Goal: Task Accomplishment & Management: Manage account settings

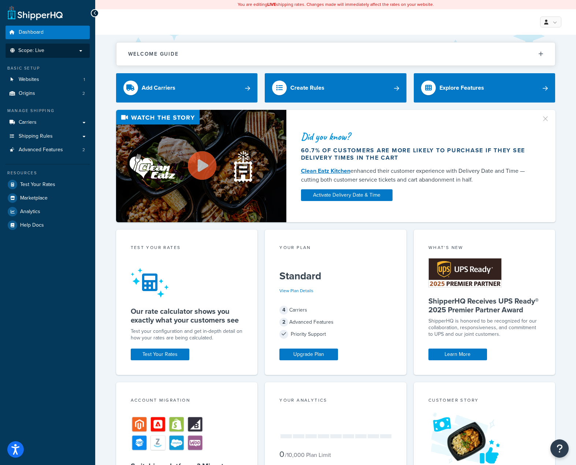
click at [47, 48] on p "Scope: Live" at bounding box center [48, 51] width 78 height 6
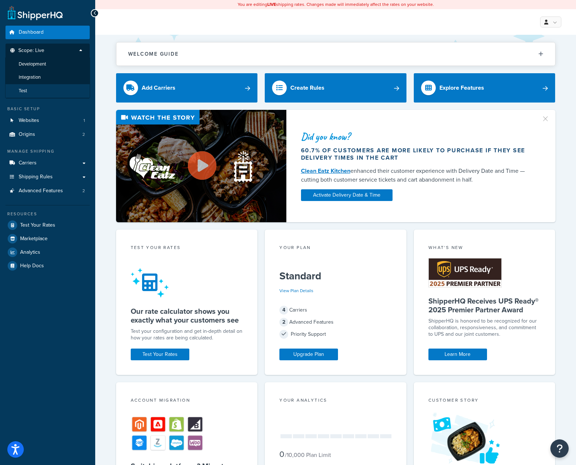
click at [37, 85] on li "Test" at bounding box center [47, 91] width 85 height 14
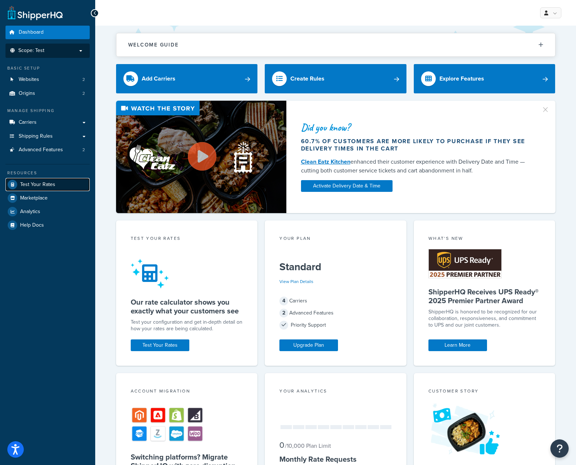
click at [41, 185] on span "Test Your Rates" at bounding box center [37, 185] width 35 height 6
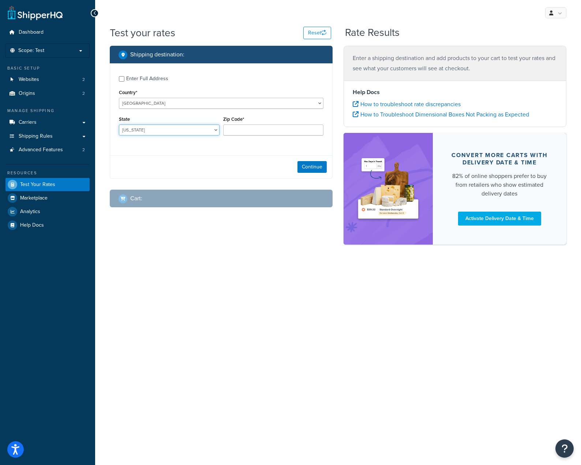
click at [200, 127] on select "Alabama Alaska American Samoa Arizona Arkansas Armed Forces Americas Armed Forc…" at bounding box center [169, 129] width 101 height 11
select select "AZ"
click at [119, 125] on select "Alabama Alaska American Samoa Arizona Arkansas Armed Forces Americas Armed Forc…" at bounding box center [169, 129] width 101 height 11
click at [233, 132] on input "Zip Code*" at bounding box center [273, 129] width 101 height 11
paste input "85008"
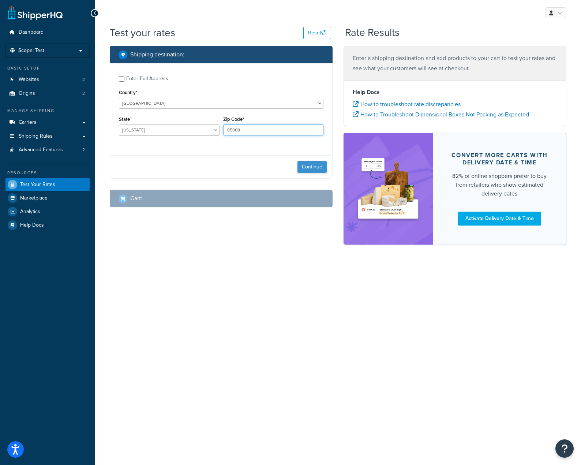
type input "85008"
click at [306, 169] on button "Continue" at bounding box center [312, 167] width 29 height 12
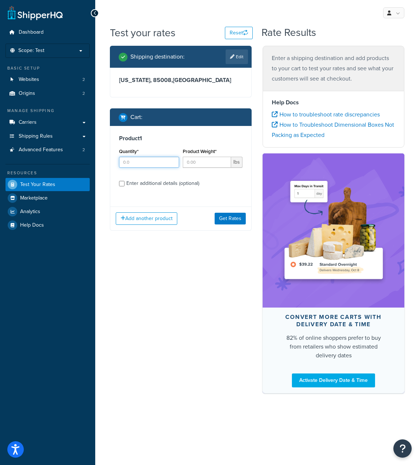
drag, startPoint x: 158, startPoint y: 163, endPoint x: 84, endPoint y: 160, distance: 74.4
click at [84, 160] on div "Dashboard Scope: Test Basic Setup Websites 2 Origins 2 Manage Shipping Carriers…" at bounding box center [209, 232] width 419 height 465
type input "2"
click at [208, 164] on input "Product Weight*" at bounding box center [207, 162] width 49 height 11
type input "16.71"
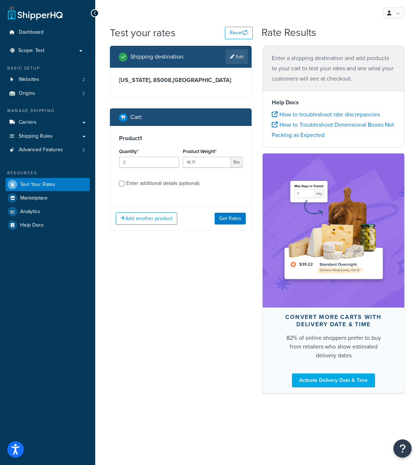
click at [182, 185] on div "Enter additional details (optional)" at bounding box center [162, 183] width 73 height 10
click at [124, 185] on input "Enter additional details (optional)" at bounding box center [121, 183] width 5 height 5
checkbox input "true"
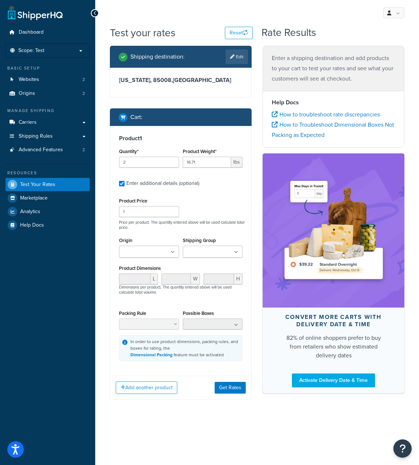
click at [208, 253] on input "Shipping Group" at bounding box center [217, 252] width 65 height 8
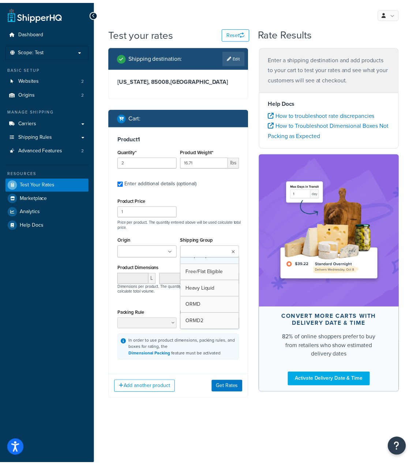
scroll to position [42, 0]
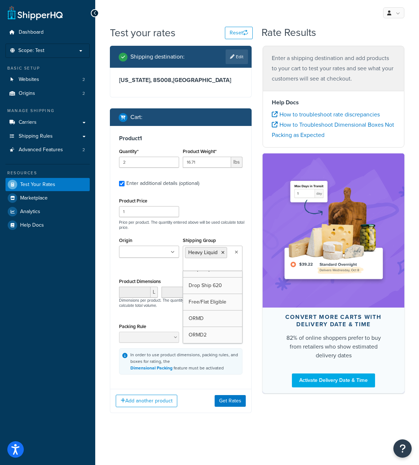
click at [241, 206] on div "Product Price 1 Price per product. The quantity entered above will be used calc…" at bounding box center [180, 213] width 127 height 34
click at [222, 401] on button "Get Rates" at bounding box center [230, 401] width 31 height 12
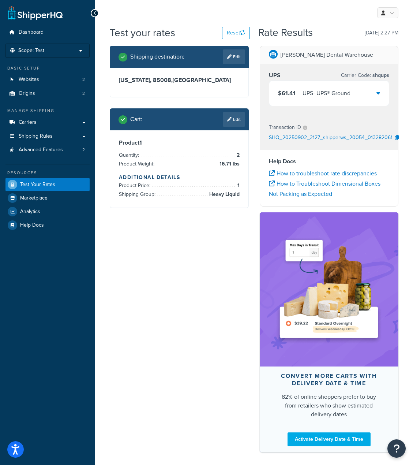
click at [381, 95] on div "$61.41 UPS - UPS® Ground" at bounding box center [329, 93] width 120 height 25
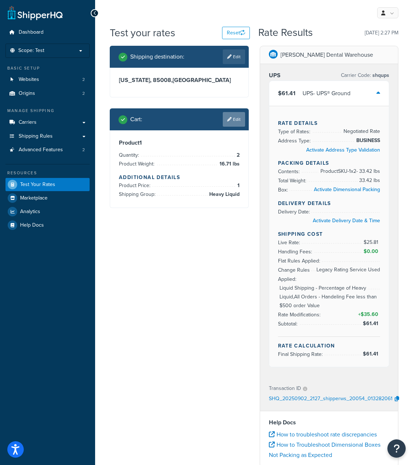
click at [234, 119] on link "Edit" at bounding box center [234, 119] width 22 height 15
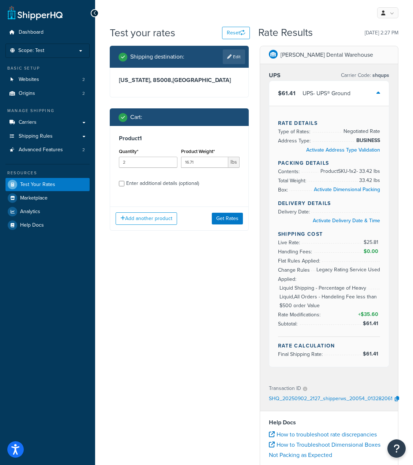
click at [155, 181] on div "Enter additional details (optional)" at bounding box center [162, 183] width 73 height 10
click at [124, 181] on input "Enter additional details (optional)" at bounding box center [121, 183] width 5 height 5
checkbox input "true"
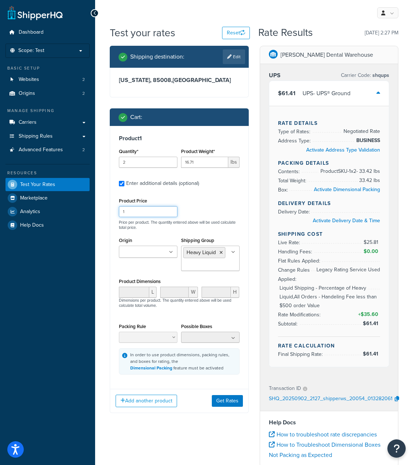
drag, startPoint x: 150, startPoint y: 213, endPoint x: 92, endPoint y: 207, distance: 57.7
click at [92, 207] on div "Dashboard Scope: Test Basic Setup Websites 2 Origins 2 Manage Shipping Carriers…" at bounding box center [206, 378] width 413 height 757
type input "139"
click at [151, 238] on div "Origin Drop Ship Scott's Dental Warehouse" at bounding box center [148, 246] width 59 height 22
click at [227, 339] on ul at bounding box center [210, 337] width 59 height 11
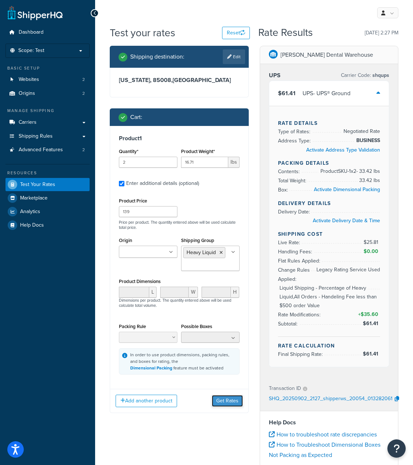
click at [219, 403] on button "Get Rates" at bounding box center [227, 401] width 31 height 12
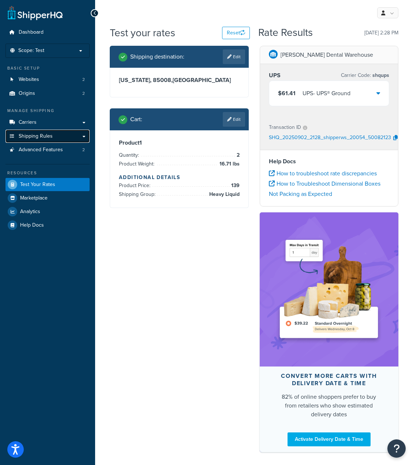
click at [44, 139] on span "Shipping Rules" at bounding box center [36, 136] width 34 height 6
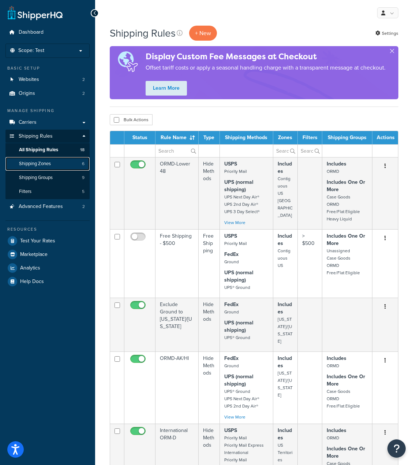
click at [40, 163] on span "Shipping Zones" at bounding box center [35, 164] width 32 height 6
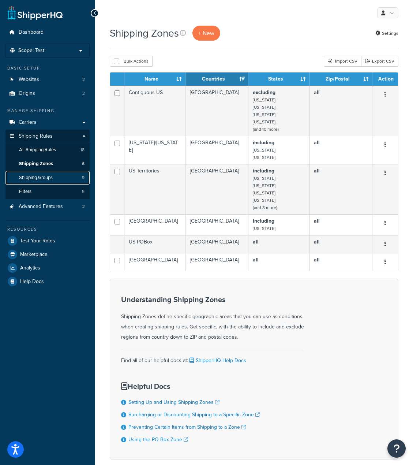
drag, startPoint x: 0, startPoint y: 0, endPoint x: 41, endPoint y: 179, distance: 183.7
click at [41, 179] on span "Shipping Groups" at bounding box center [36, 178] width 34 height 6
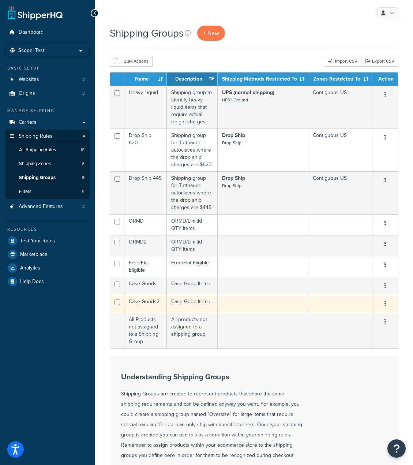
click at [296, 300] on td at bounding box center [263, 304] width 91 height 18
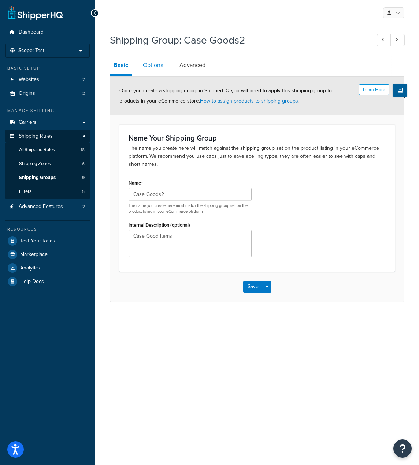
click at [153, 63] on link "Optional" at bounding box center [153, 65] width 29 height 18
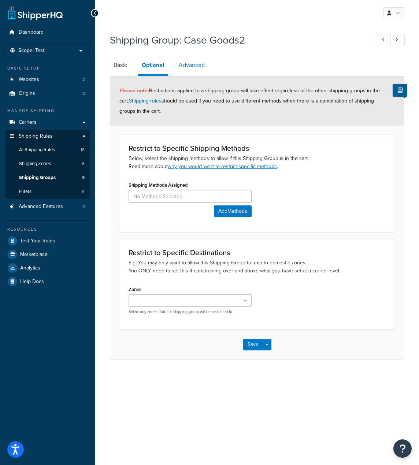
click at [205, 64] on link "Advanced" at bounding box center [191, 65] width 33 height 18
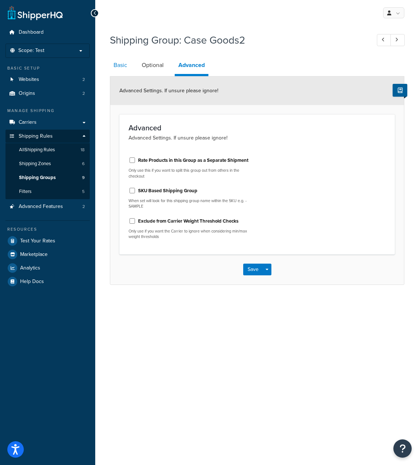
click at [116, 64] on link "Basic" at bounding box center [120, 65] width 21 height 18
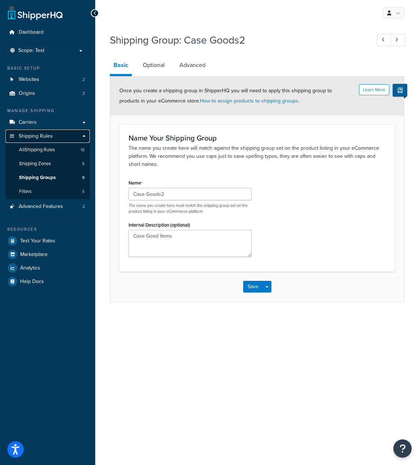
click at [29, 134] on span "Shipping Rules" at bounding box center [36, 136] width 34 height 6
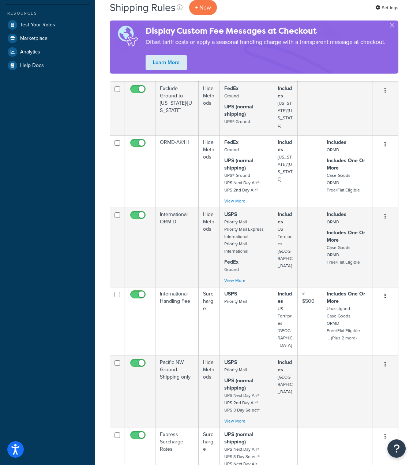
scroll to position [256, 0]
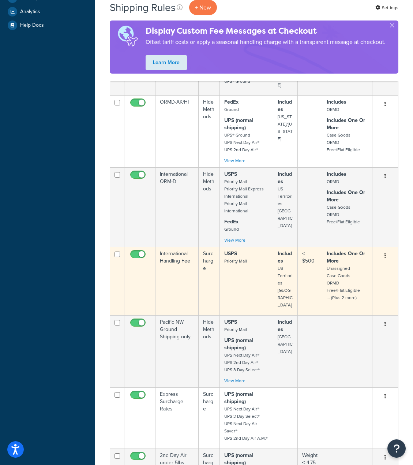
click at [342, 269] on small "Unassigned Case Goods ORMD Free/Flat Eligible ... (Plus 2 more)" at bounding box center [343, 283] width 33 height 36
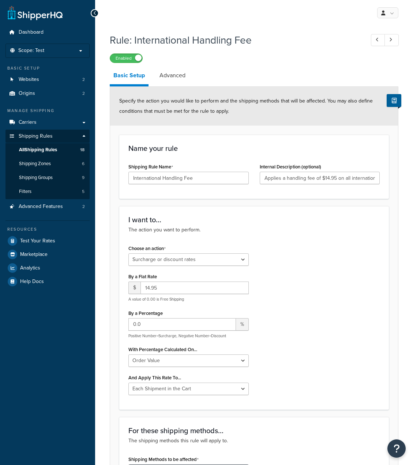
select select "SURCHARGE"
select select "ORDER"
select select "CART"
click at [97, 15] on div at bounding box center [95, 13] width 8 height 8
click at [42, 50] on span "Scope: Test" at bounding box center [31, 51] width 26 height 6
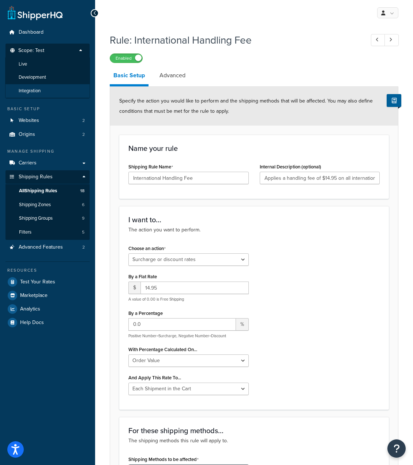
click at [47, 89] on li "Integration" at bounding box center [47, 91] width 85 height 14
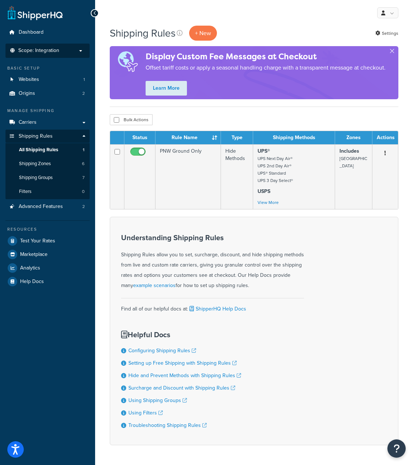
click at [25, 48] on span "Scope: Integration" at bounding box center [38, 51] width 41 height 6
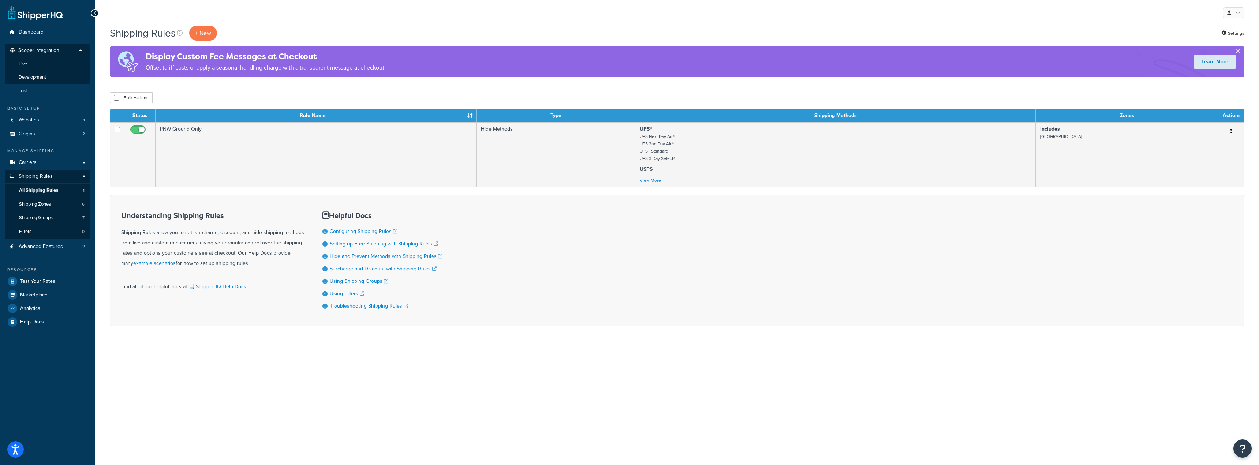
click at [34, 86] on li "Test" at bounding box center [47, 91] width 85 height 14
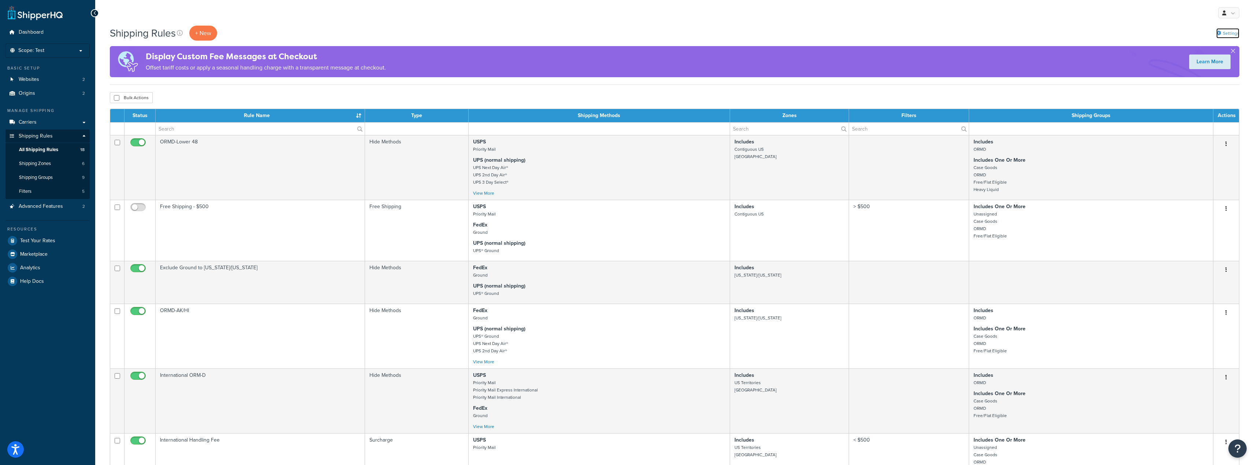
click at [1220, 31] on icon at bounding box center [1218, 33] width 5 height 5
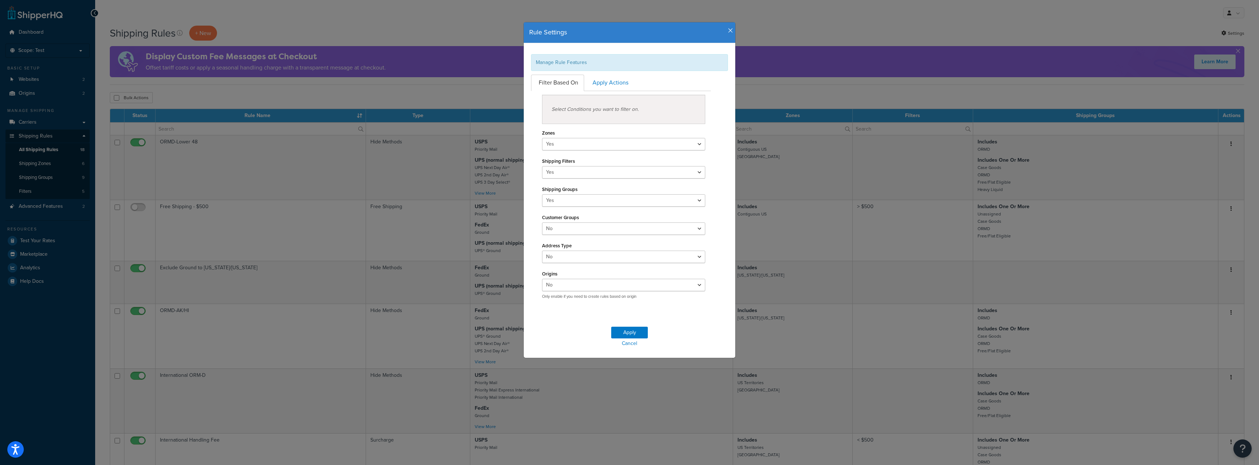
click at [939, 43] on div "Rule Settings Manage Rule Features Filter Based On Apply Actions Select Conditi…" at bounding box center [629, 232] width 1259 height 465
click at [595, 81] on link "Apply Actions" at bounding box center [609, 83] width 49 height 16
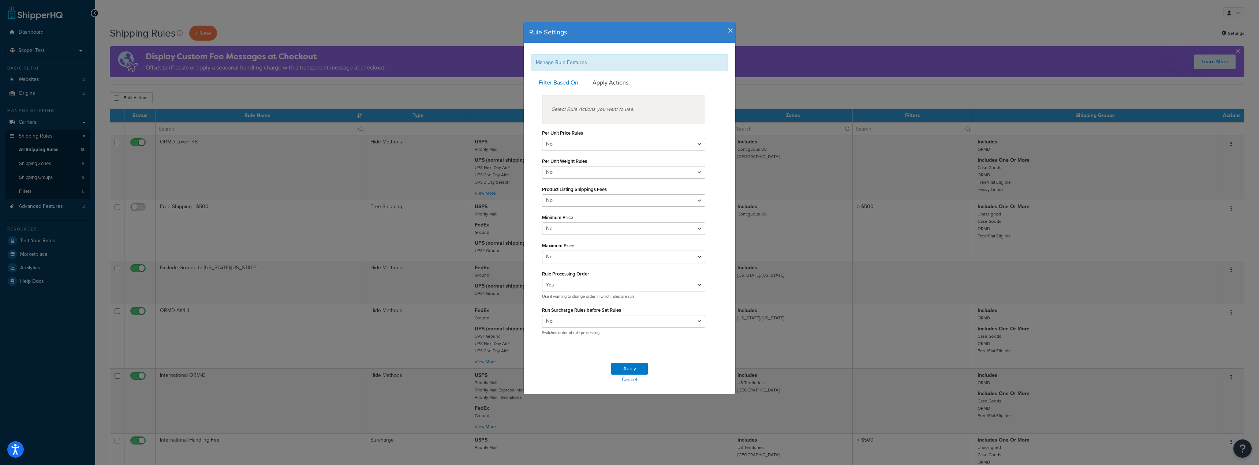
click at [730, 30] on icon "button" at bounding box center [730, 30] width 5 height 7
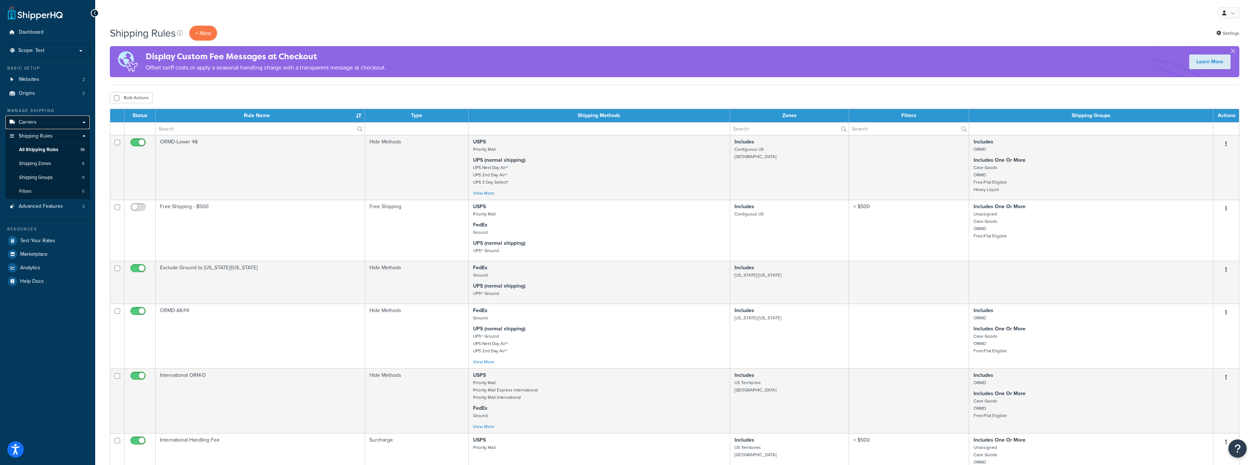
click at [36, 120] on link "Carriers" at bounding box center [47, 123] width 84 height 14
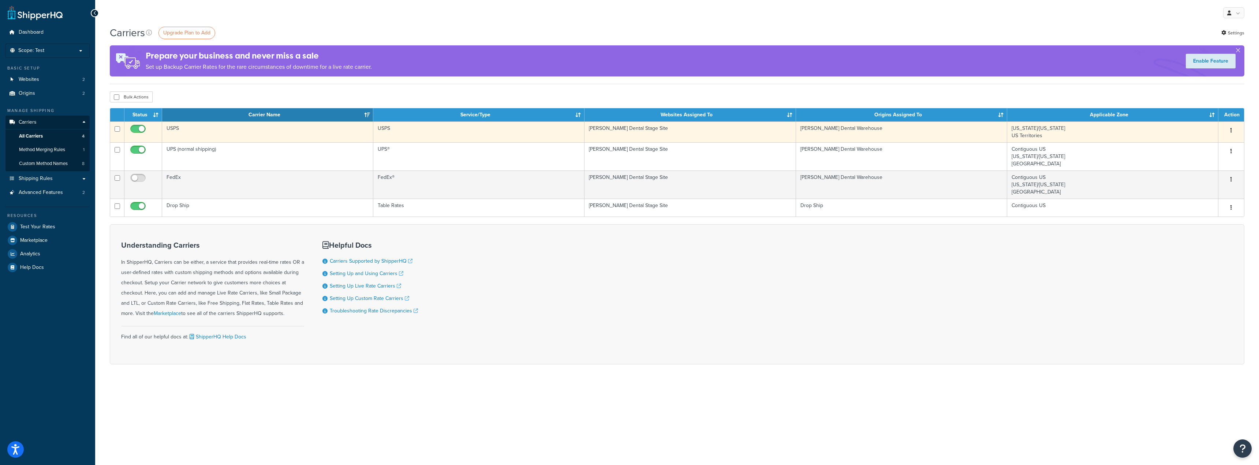
click at [1236, 132] on button "button" at bounding box center [1231, 131] width 10 height 12
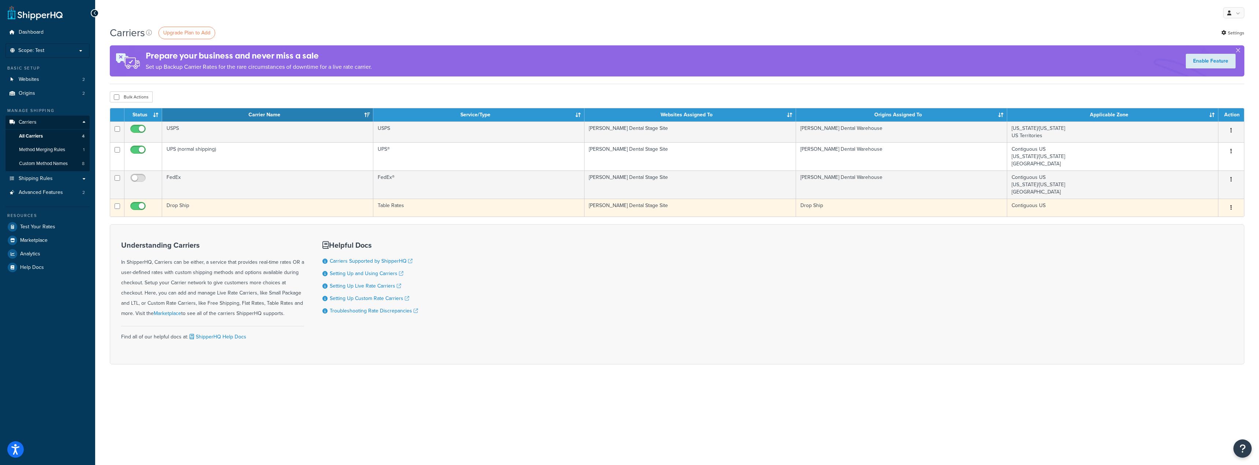
click at [120, 208] on td at bounding box center [117, 208] width 14 height 18
checkbox input "true"
click at [1234, 211] on button "button" at bounding box center [1231, 208] width 10 height 12
click at [1205, 220] on link "Edit" at bounding box center [1202, 222] width 58 height 15
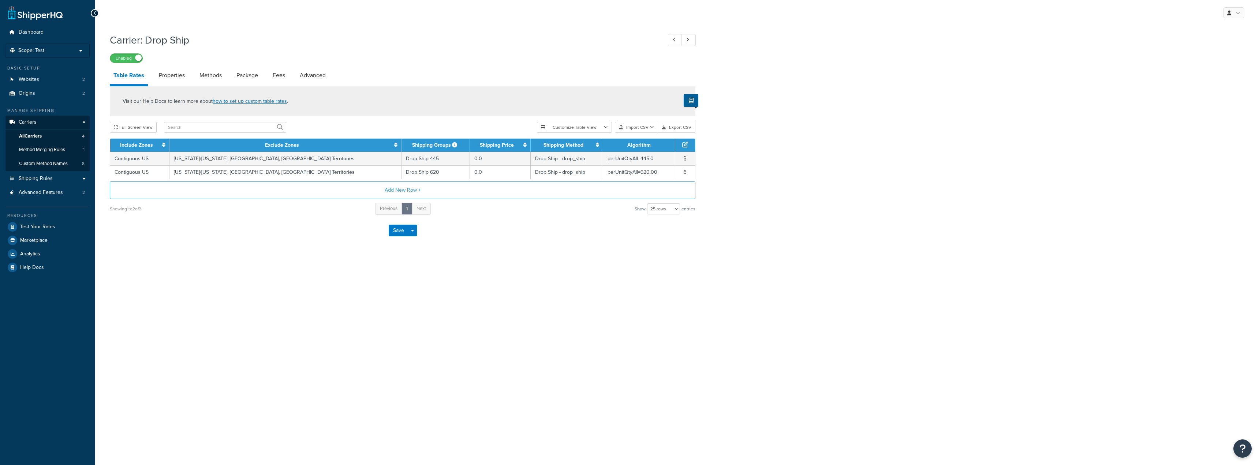
select select "25"
click at [178, 75] on link "Properties" at bounding box center [171, 76] width 33 height 18
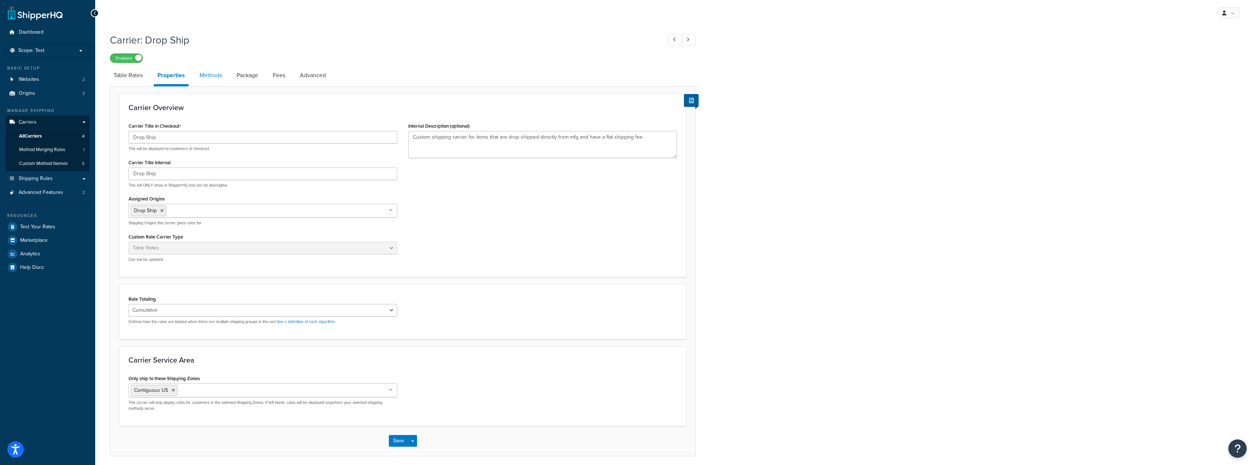
click at [217, 76] on link "Methods" at bounding box center [211, 76] width 30 height 18
select select "25"
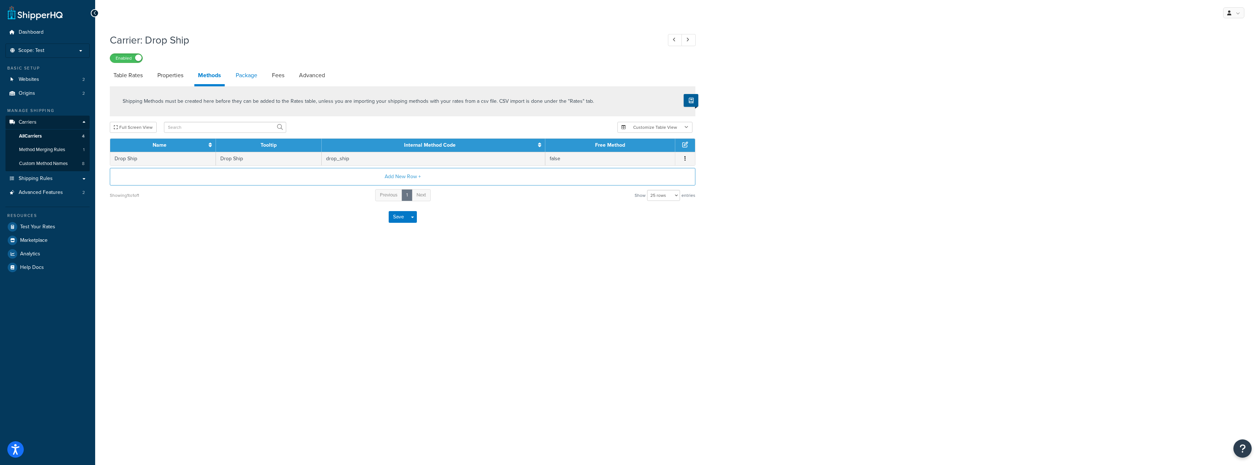
click at [256, 76] on link "Package" at bounding box center [246, 76] width 29 height 18
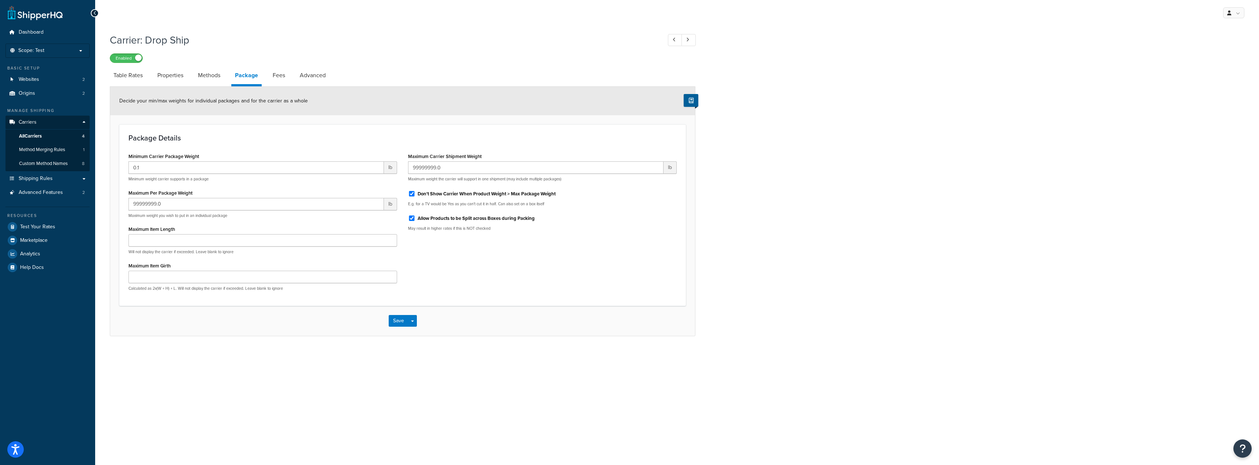
click at [296, 76] on li "Fees" at bounding box center [282, 76] width 27 height 18
click at [280, 76] on link "Fees" at bounding box center [279, 76] width 20 height 18
select select "AFTER"
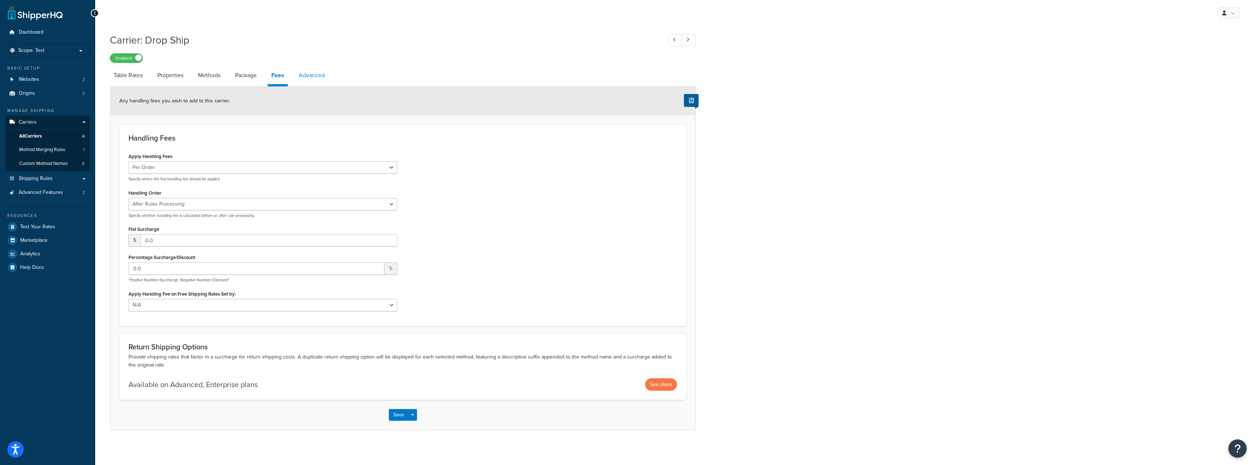
click at [319, 76] on link "Advanced" at bounding box center [311, 76] width 33 height 18
select select "false"
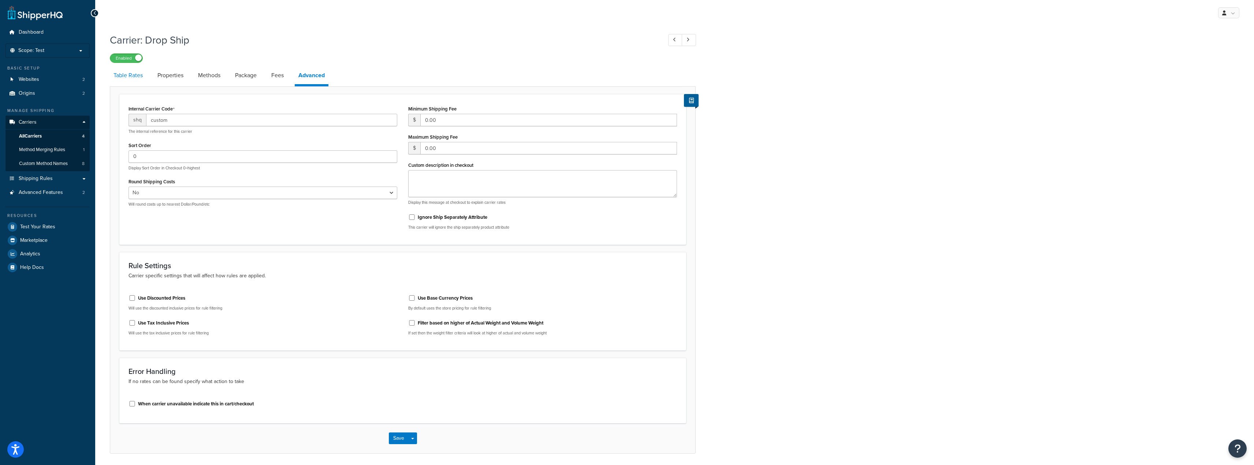
click at [125, 83] on link "Table Rates" at bounding box center [128, 76] width 37 height 18
select select "25"
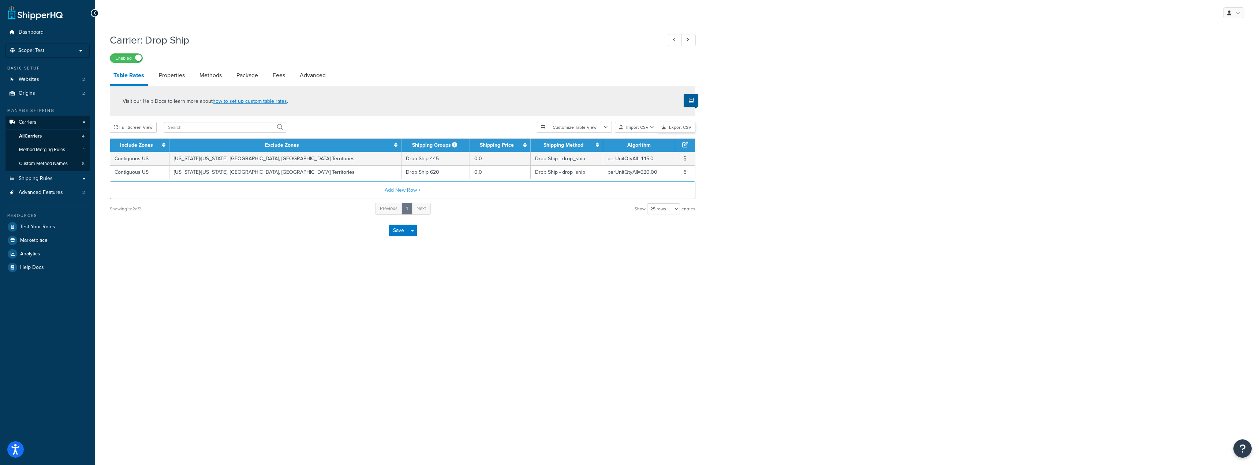
click at [683, 130] on button "Export CSV" at bounding box center [676, 127] width 37 height 11
click at [47, 49] on p "Scope: Test" at bounding box center [48, 51] width 78 height 6
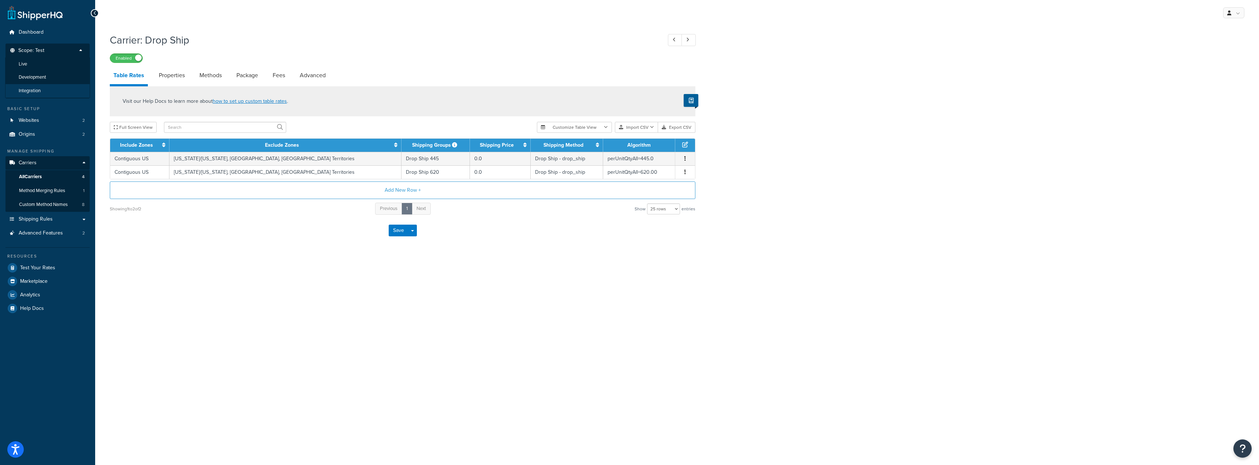
click at [38, 92] on span "Integration" at bounding box center [30, 91] width 22 height 6
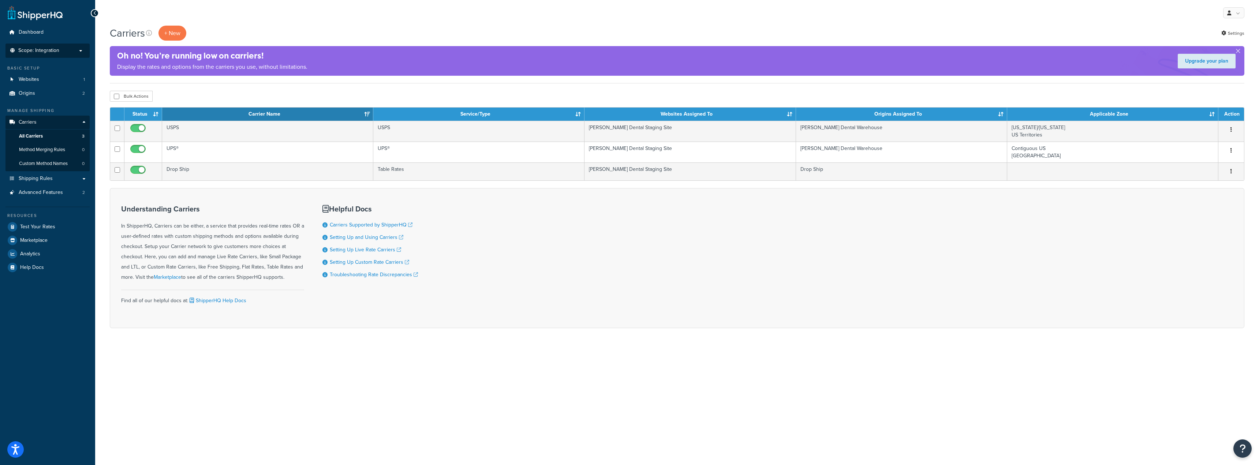
click at [59, 55] on li "Scope: Integration Live Development Test" at bounding box center [47, 51] width 84 height 14
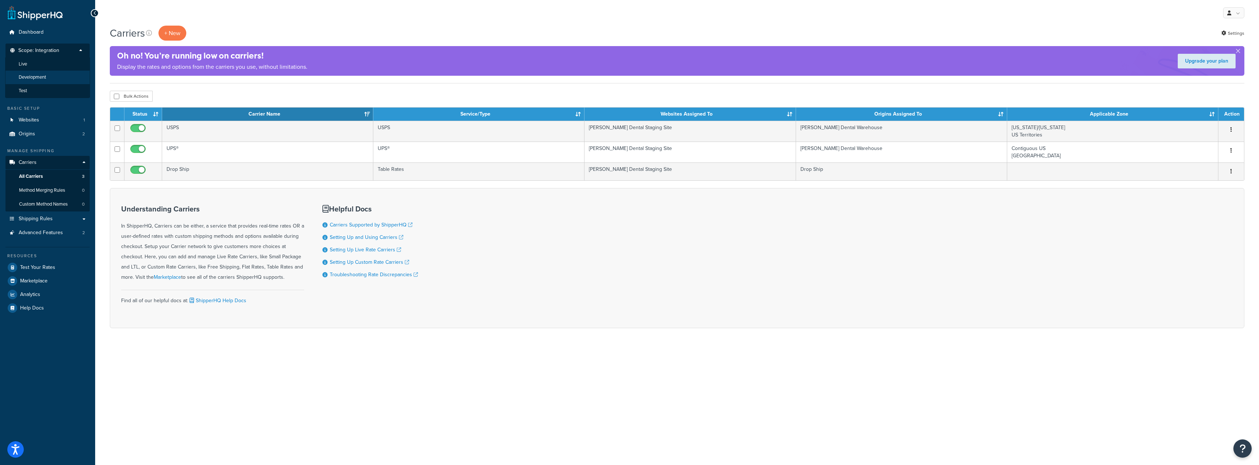
click at [56, 75] on li "Development" at bounding box center [47, 78] width 85 height 14
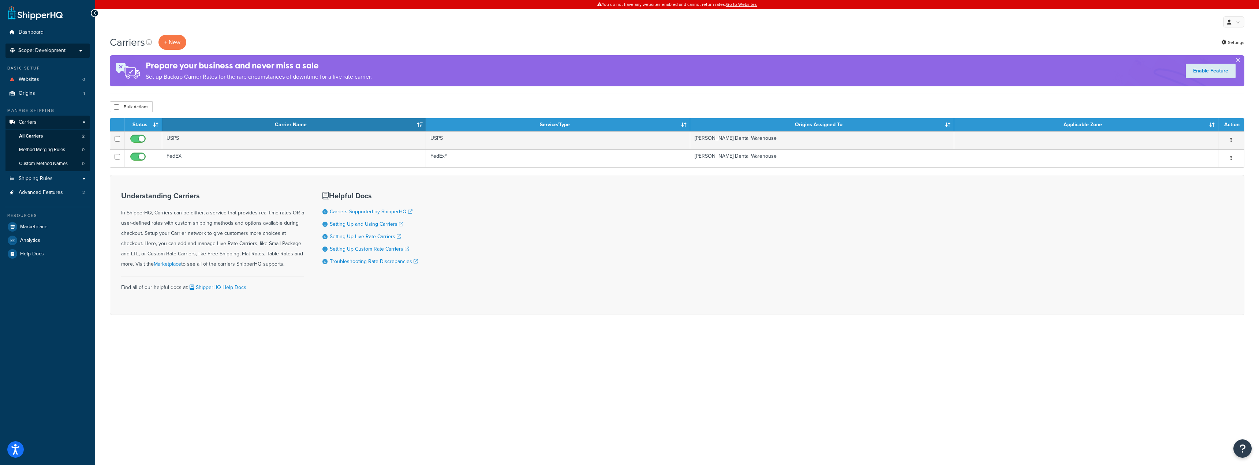
click at [67, 50] on p "Scope: Development" at bounding box center [48, 51] width 78 height 6
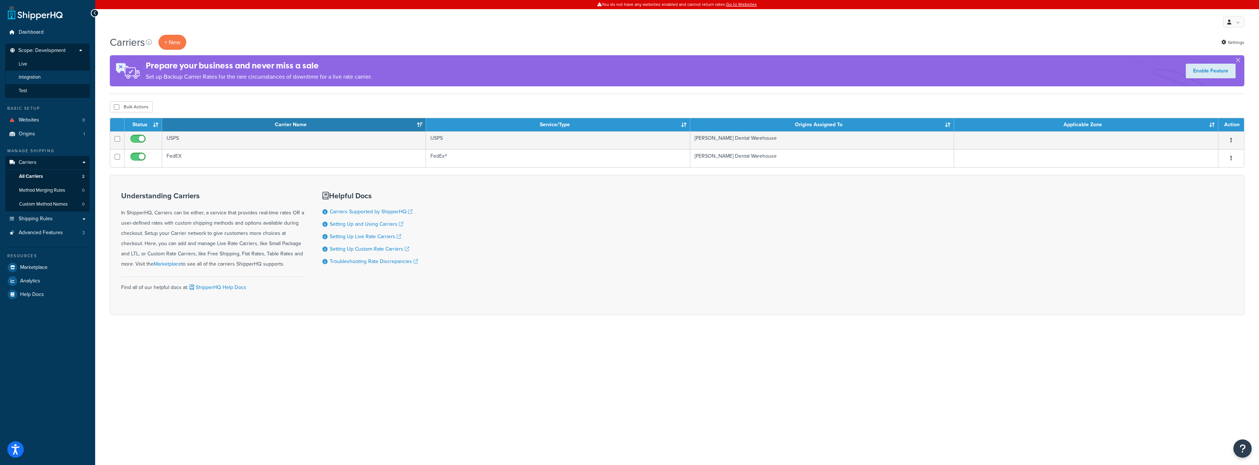
click at [40, 79] on span "Integration" at bounding box center [30, 77] width 22 height 6
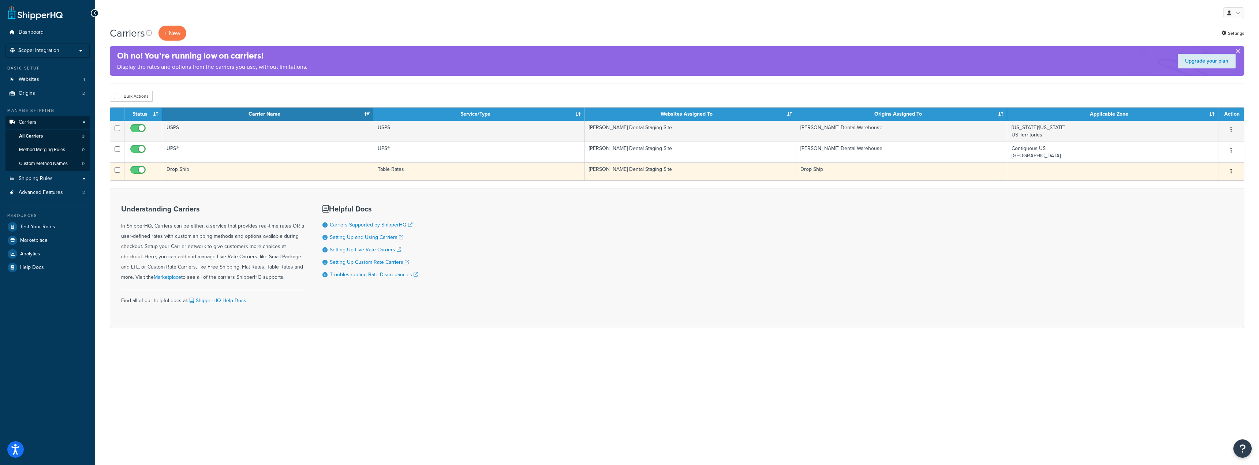
click at [214, 172] on td "Drop Ship" at bounding box center [267, 172] width 211 height 18
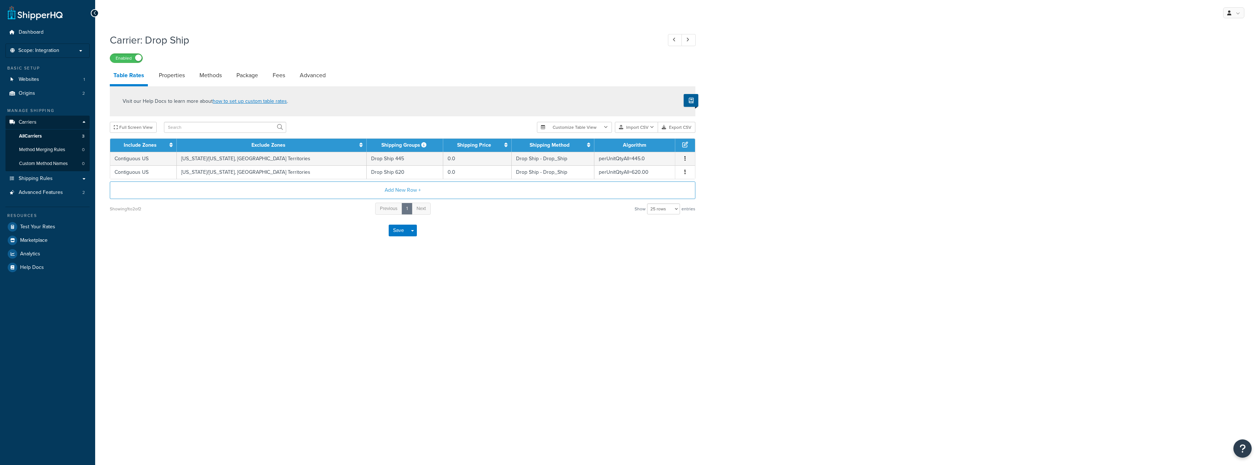
select select "25"
click at [169, 77] on link "Properties" at bounding box center [171, 76] width 33 height 18
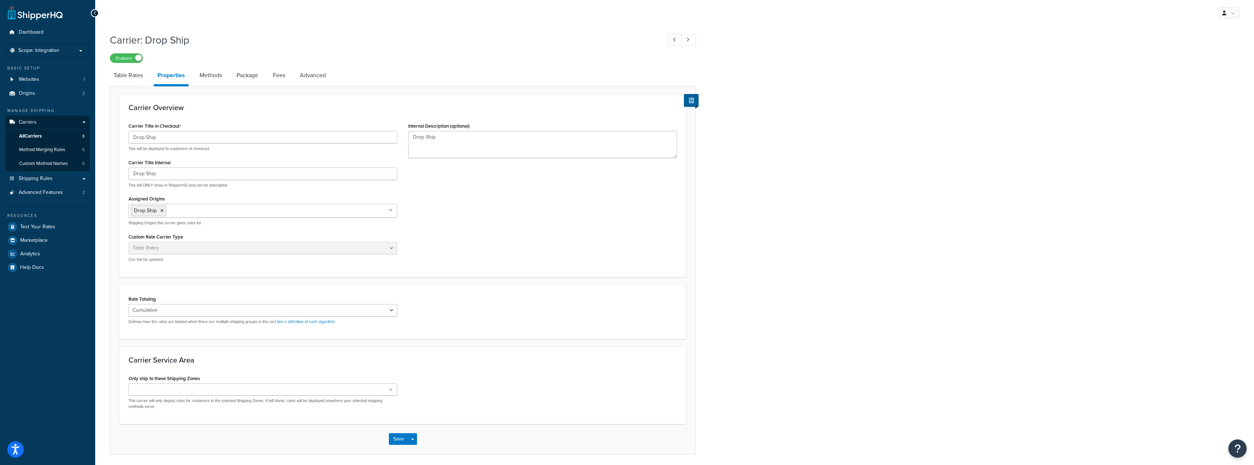
scroll to position [27, 0]
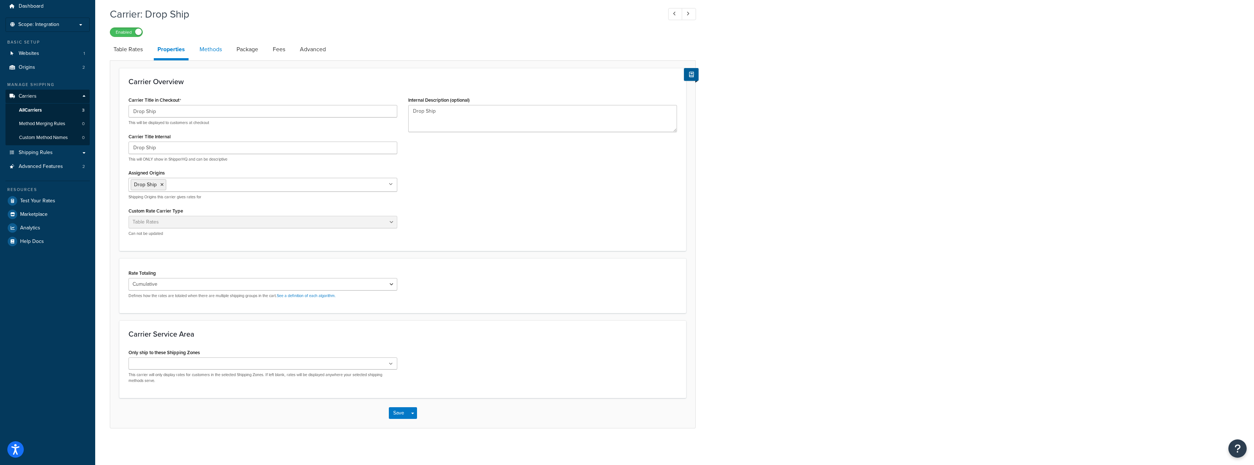
click at [215, 53] on link "Methods" at bounding box center [211, 50] width 30 height 18
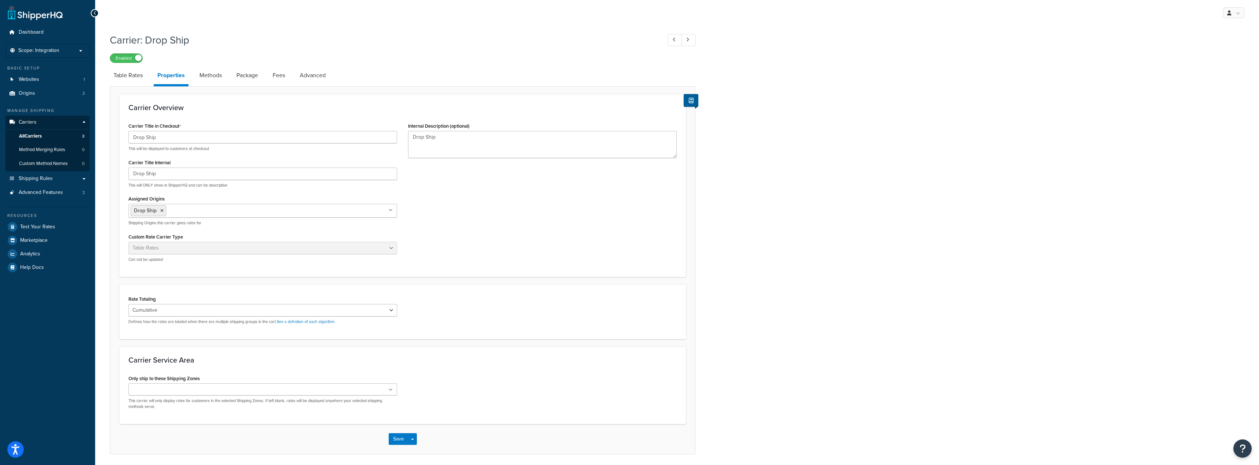
select select "25"
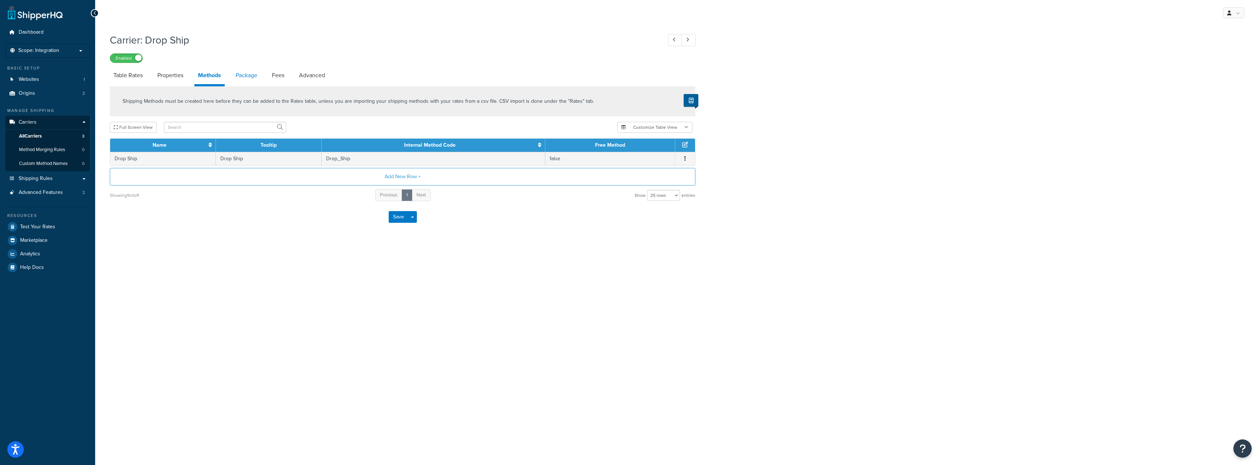
click at [247, 79] on link "Package" at bounding box center [246, 76] width 29 height 18
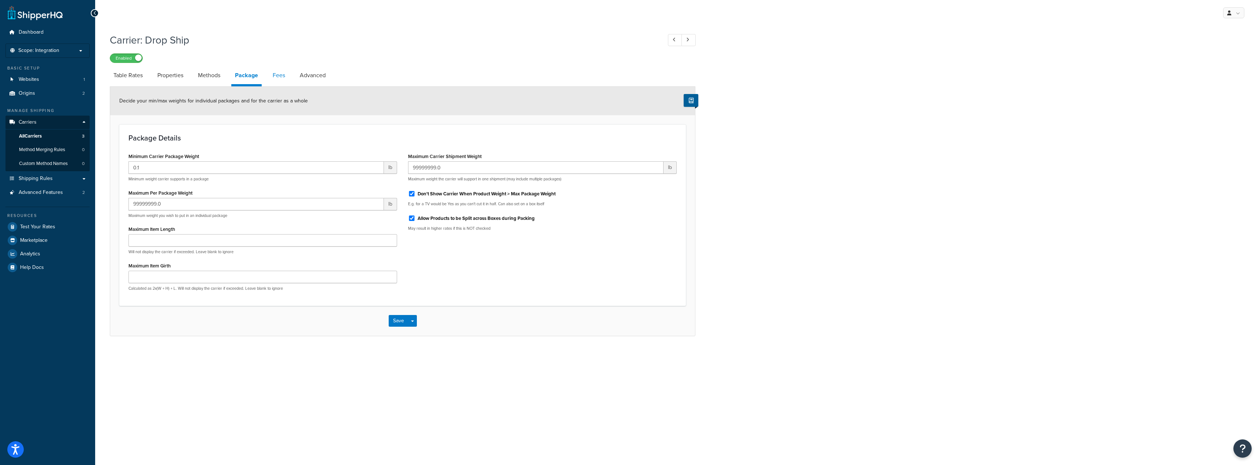
click at [275, 75] on link "Fees" at bounding box center [279, 76] width 20 height 18
select select "AFTER"
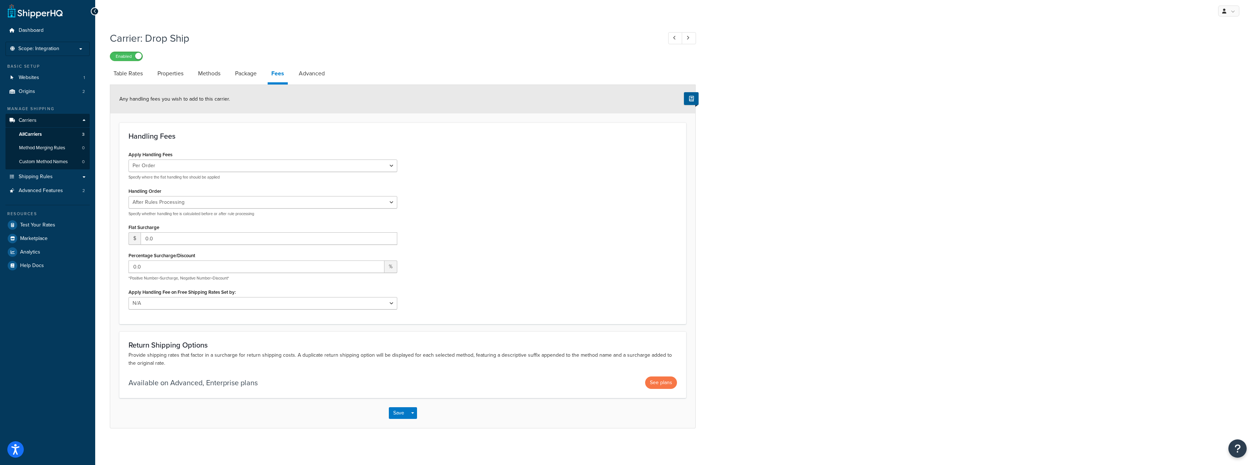
scroll to position [3, 0]
